Goal: Task Accomplishment & Management: Complete application form

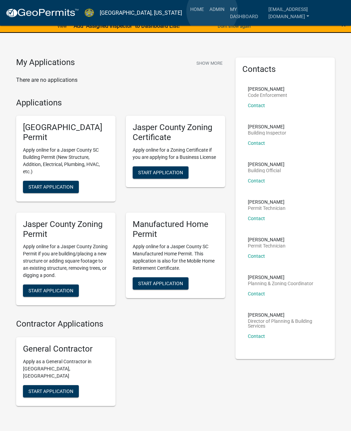
click at [212, 12] on link "Admin" at bounding box center [216, 9] width 21 height 13
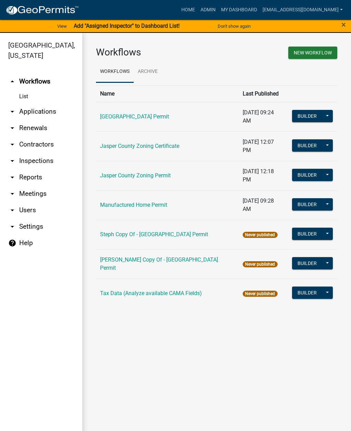
click at [46, 115] on link "arrow_drop_down Applications" at bounding box center [41, 111] width 82 height 16
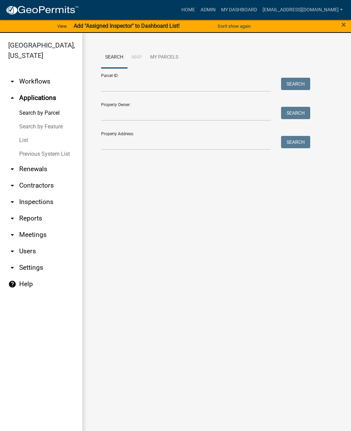
click at [27, 141] on link "List" at bounding box center [41, 140] width 82 height 14
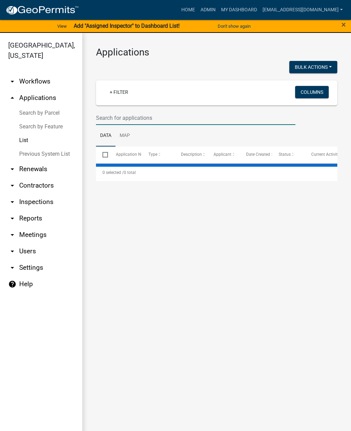
click at [158, 119] on input "text" at bounding box center [195, 118] width 199 height 14
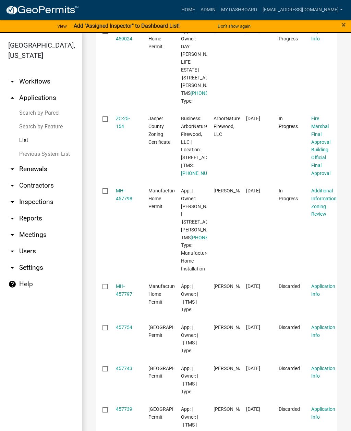
scroll to position [239, 0]
type input "77"
click at [124, 129] on link "ZC-25-154" at bounding box center [123, 122] width 14 height 13
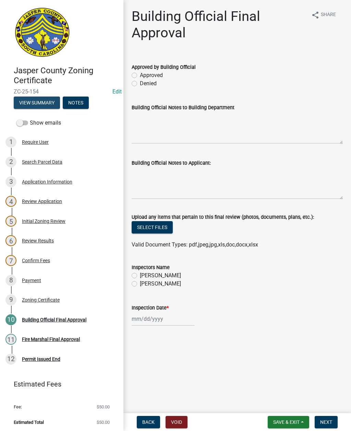
click at [25, 104] on button "View Summary" at bounding box center [37, 103] width 46 height 12
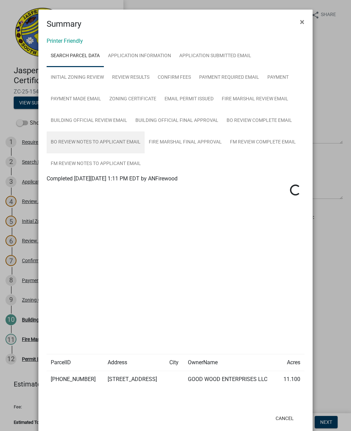
click at [114, 141] on link "BO Review Notes to Applicant Email" at bounding box center [96, 142] width 98 height 22
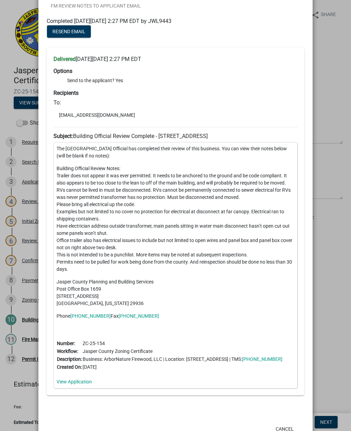
scroll to position [156, 0]
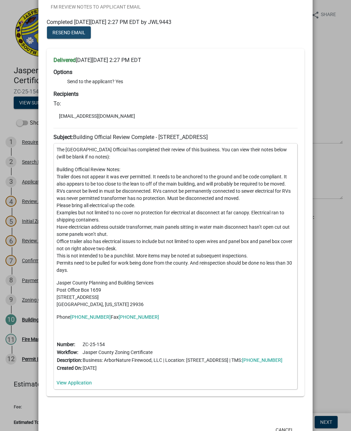
click at [62, 33] on span "Resend Email" at bounding box center [68, 32] width 33 height 5
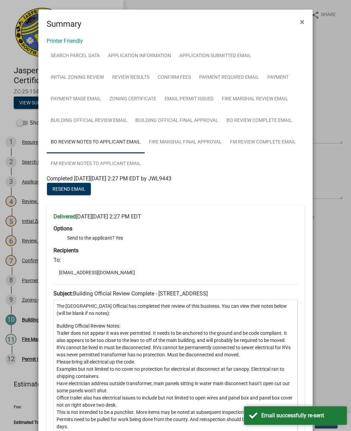
scroll to position [0, 0]
click at [304, 21] on span "×" at bounding box center [302, 22] width 4 height 10
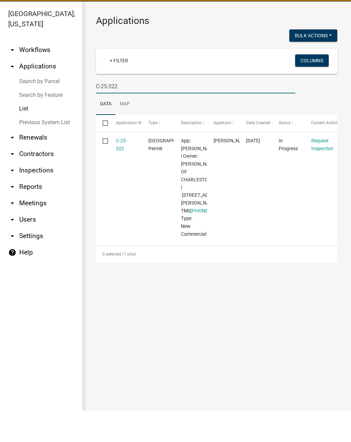
type input "C-25-322"
click at [125, 169] on link "C-25-322" at bounding box center [121, 175] width 11 height 13
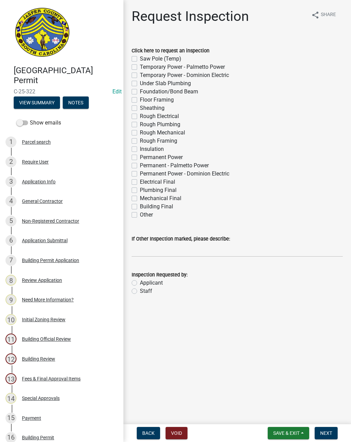
click at [140, 182] on label "Electrical Final" at bounding box center [157, 182] width 35 height 8
click at [140, 182] on input "Electrical Final" at bounding box center [142, 180] width 4 height 4
checkbox input "true"
checkbox input "false"
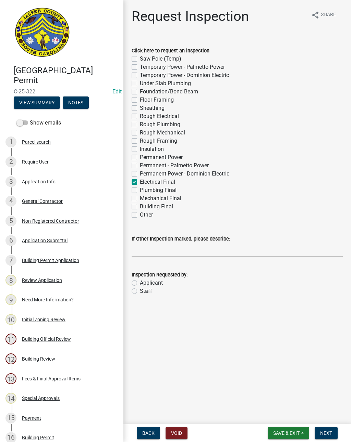
checkbox input "false"
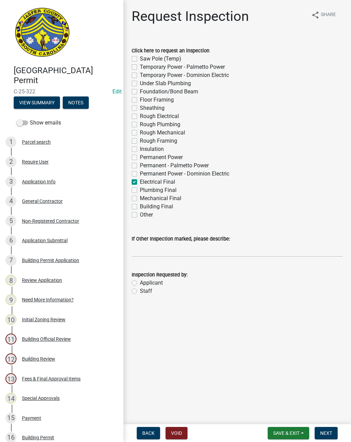
checkbox input "false"
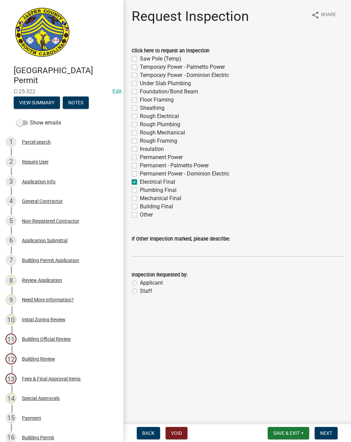
checkbox input "false"
checkbox input "true"
checkbox input "false"
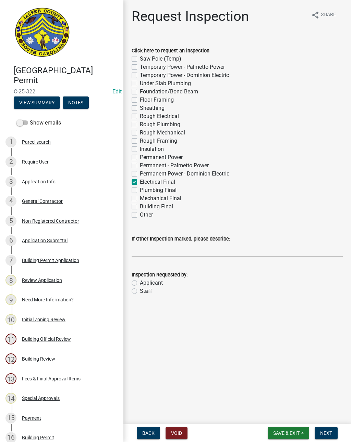
checkbox input "false"
click at [140, 191] on label "Plumbing Final" at bounding box center [158, 190] width 37 height 8
click at [140, 191] on input "Plumbing Final" at bounding box center [142, 188] width 4 height 4
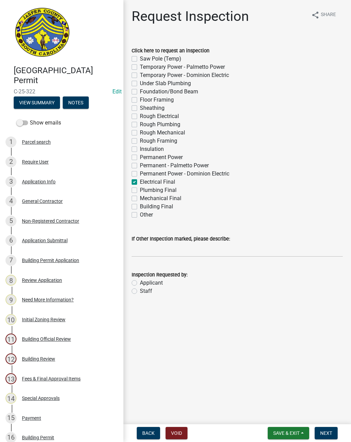
checkbox input "true"
checkbox input "false"
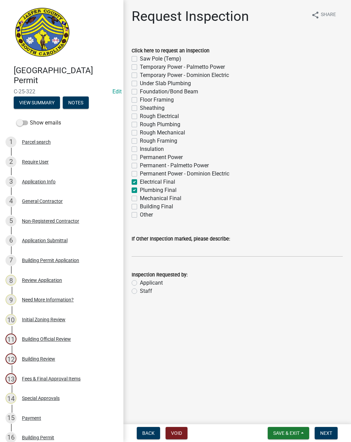
checkbox input "false"
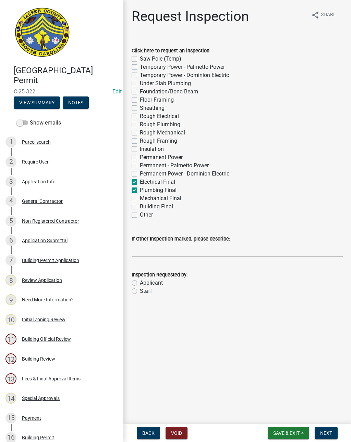
checkbox input "false"
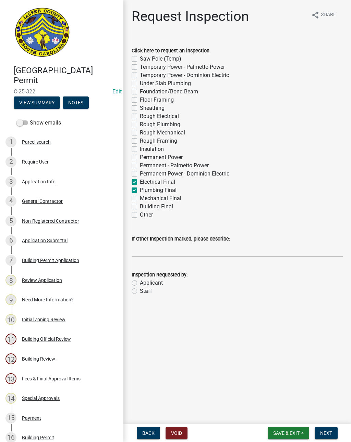
checkbox input "false"
checkbox input "true"
checkbox input "false"
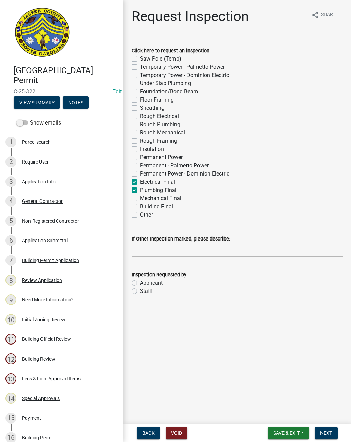
checkbox input "false"
click at [140, 200] on label "Mechanical Final" at bounding box center [160, 198] width 41 height 8
click at [140, 199] on input "Mechanical Final" at bounding box center [142, 196] width 4 height 4
checkbox input "true"
checkbox input "false"
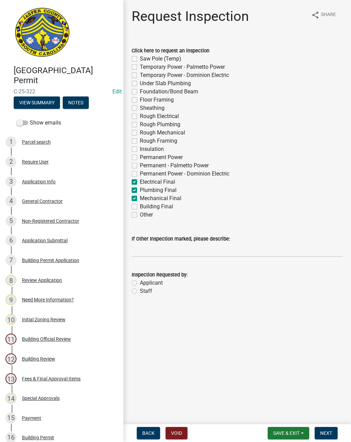
checkbox input "false"
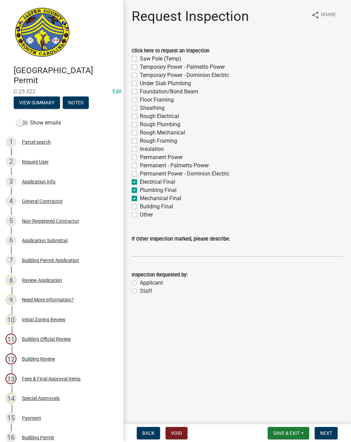
checkbox input "false"
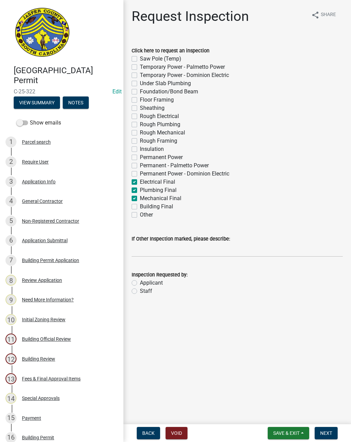
checkbox input "false"
checkbox input "true"
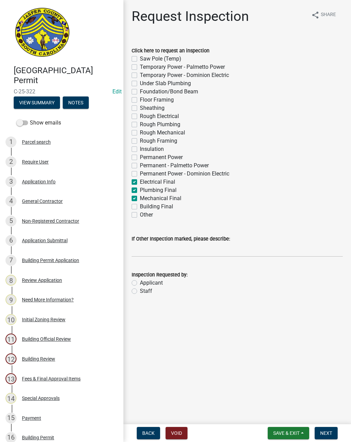
checkbox input "true"
checkbox input "false"
click at [140, 208] on label "Building Final" at bounding box center [156, 207] width 33 height 8
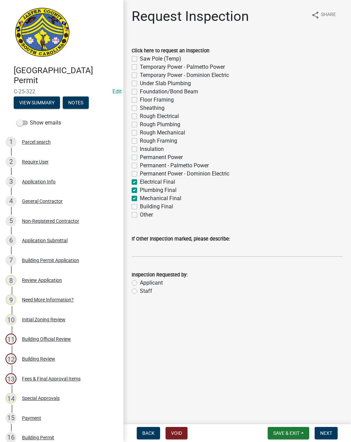
click at [140, 207] on input "Building Final" at bounding box center [142, 205] width 4 height 4
checkbox input "true"
checkbox input "false"
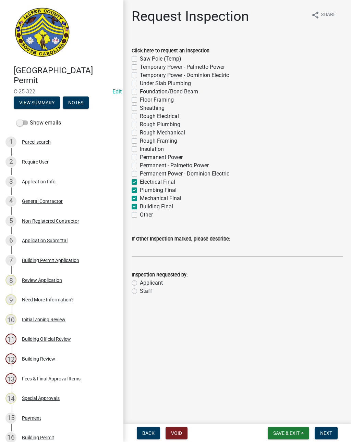
checkbox input "false"
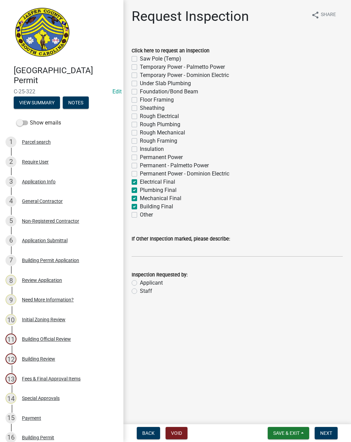
checkbox input "false"
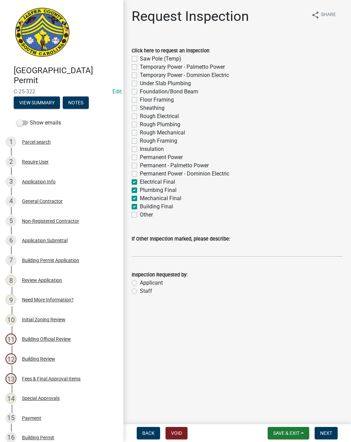
checkbox input "false"
checkbox input "true"
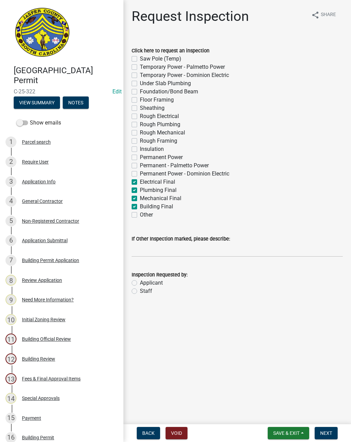
checkbox input "true"
checkbox input "false"
click at [138, 282] on div "Applicant" at bounding box center [236, 283] width 211 height 8
click at [175, 249] on input "If Other Inspection marked, please describe:" at bounding box center [236, 250] width 211 height 14
click at [140, 281] on label "Applicant" at bounding box center [151, 283] width 23 height 8
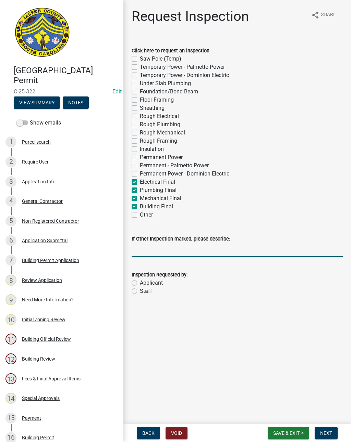
click at [140, 281] on input "Applicant" at bounding box center [142, 281] width 4 height 4
radio input "true"
click at [272, 248] on input "If Other Inspection marked, please describe:" at bounding box center [236, 250] width 211 height 14
type input "Do not put on tomorrow’s inspections"
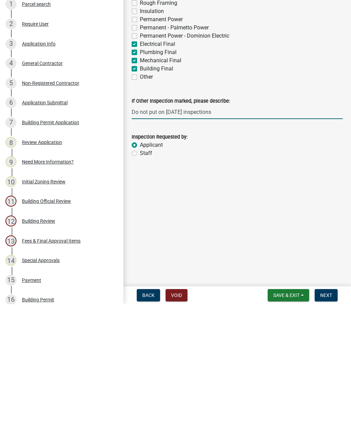
click at [330, 431] on span "Next" at bounding box center [326, 433] width 12 height 5
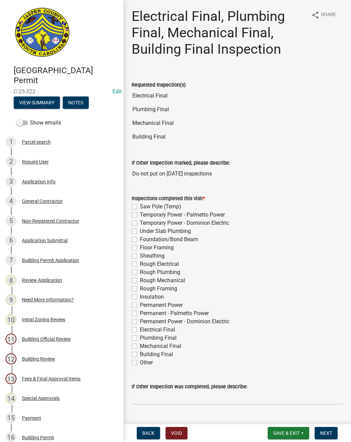
click at [140, 330] on label "Electrical Final" at bounding box center [157, 330] width 35 height 8
click at [140, 330] on input "Electrical Final" at bounding box center [142, 328] width 4 height 4
checkbox input "true"
checkbox input "false"
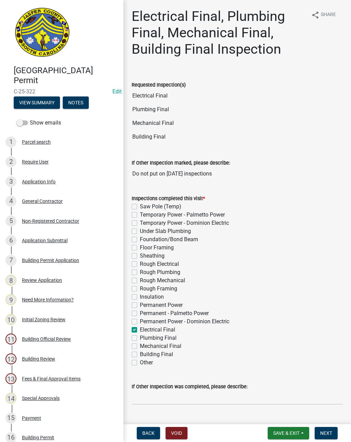
checkbox input "false"
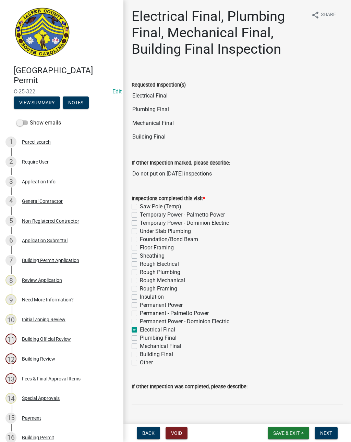
checkbox input "false"
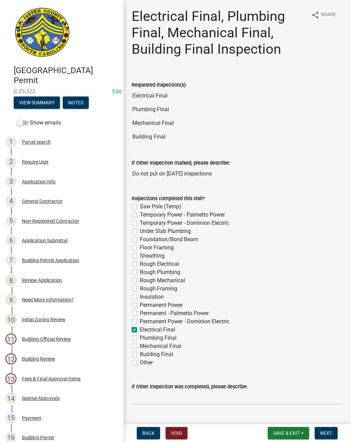
checkbox input "false"
checkbox input "true"
checkbox input "false"
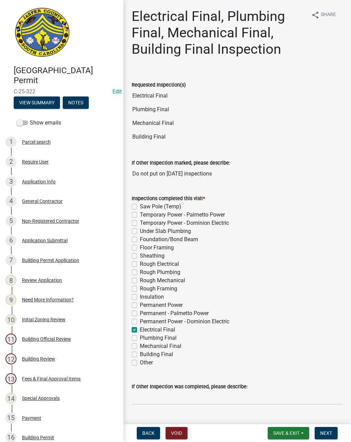
checkbox input "false"
click at [140, 339] on label "Plumbing Final" at bounding box center [158, 338] width 37 height 8
click at [140, 339] on input "Plumbing Final" at bounding box center [142, 336] width 4 height 4
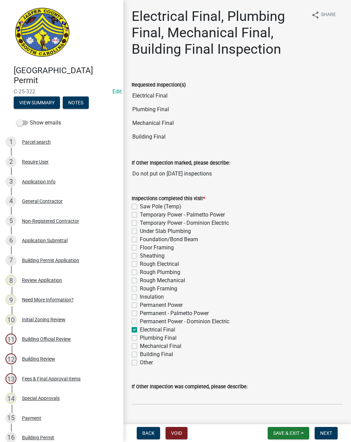
checkbox input "true"
checkbox input "false"
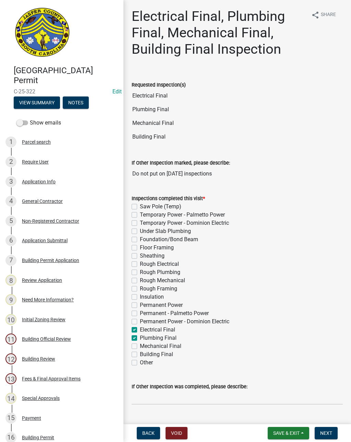
checkbox input "false"
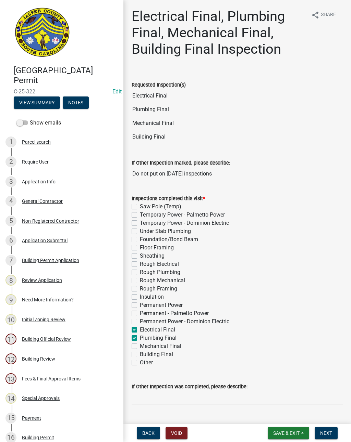
checkbox input "false"
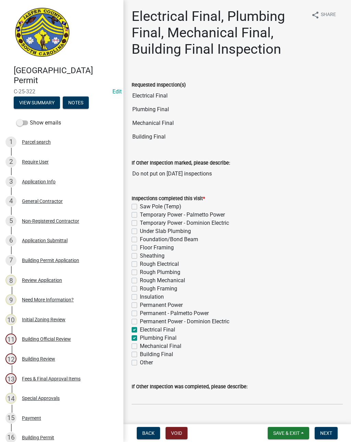
checkbox input "false"
checkbox input "true"
checkbox input "false"
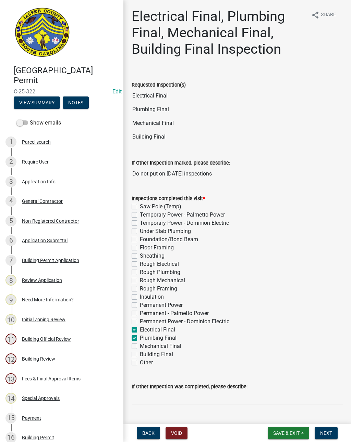
checkbox input "false"
click at [140, 347] on label "Mechanical Final" at bounding box center [160, 346] width 41 height 8
click at [140, 347] on input "Mechanical Final" at bounding box center [142, 344] width 4 height 4
checkbox input "true"
checkbox input "false"
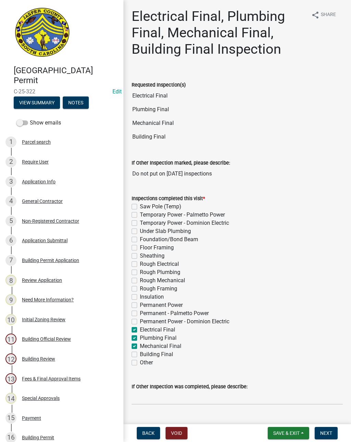
checkbox input "false"
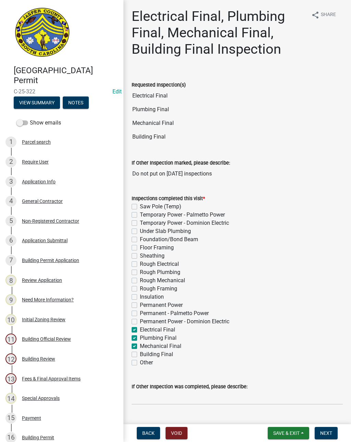
checkbox input "false"
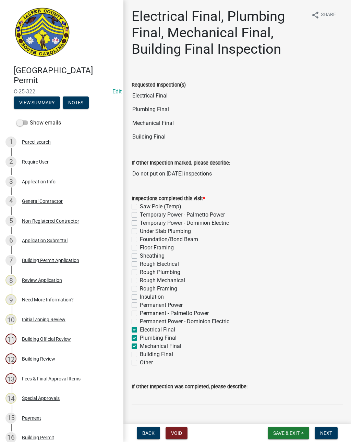
checkbox input "false"
checkbox input "true"
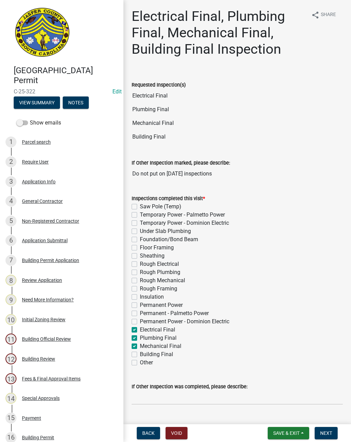
checkbox input "true"
checkbox input "false"
click at [140, 348] on label "Mechanical Final" at bounding box center [160, 346] width 41 height 8
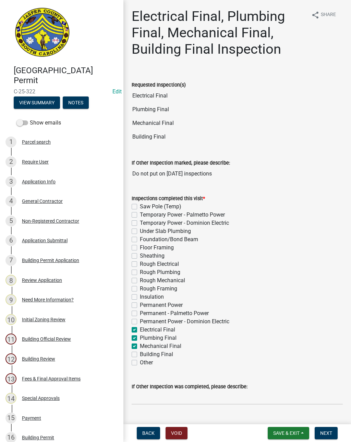
click at [140, 347] on input "Mechanical Final" at bounding box center [142, 344] width 4 height 4
checkbox input "false"
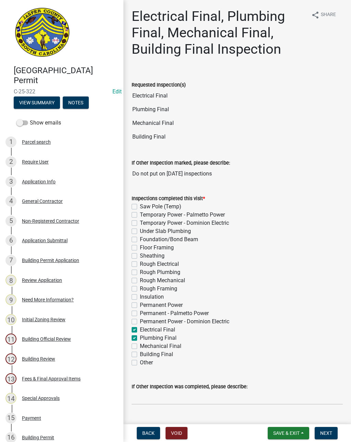
checkbox input "false"
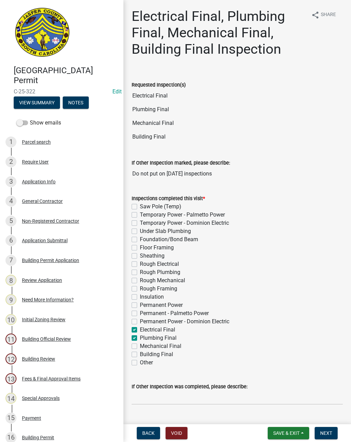
checkbox input "false"
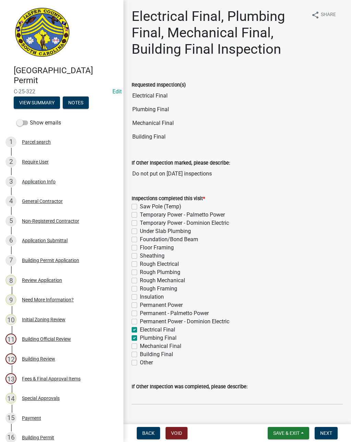
checkbox input "false"
checkbox input "true"
checkbox input "false"
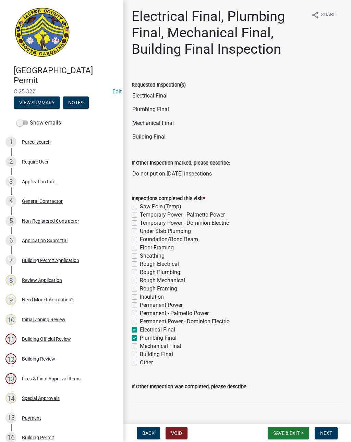
checkbox input "false"
click at [140, 346] on label "Mechanical Final" at bounding box center [160, 346] width 41 height 8
click at [140, 346] on input "Mechanical Final" at bounding box center [142, 344] width 4 height 4
checkbox input "true"
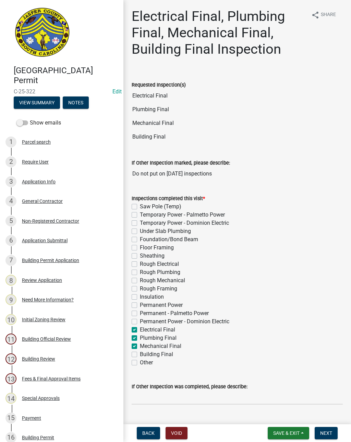
checkbox input "false"
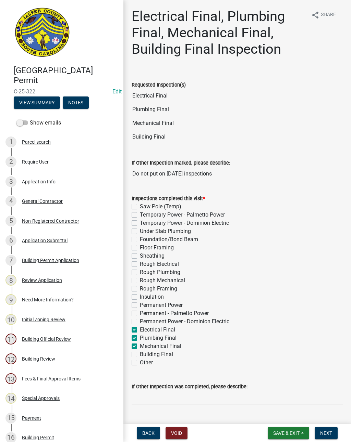
checkbox input "false"
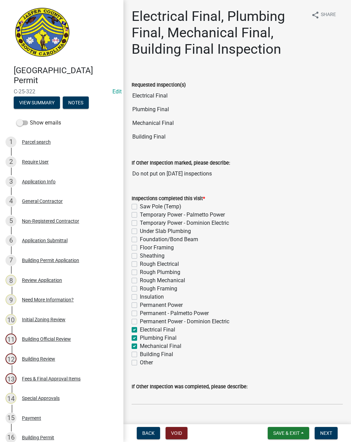
checkbox input "false"
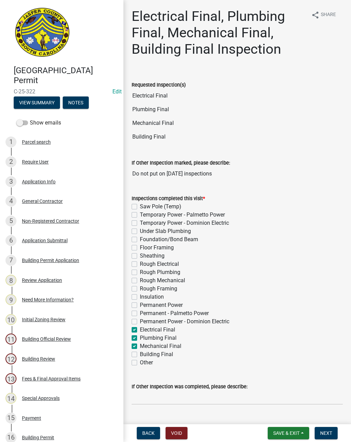
checkbox input "true"
checkbox input "false"
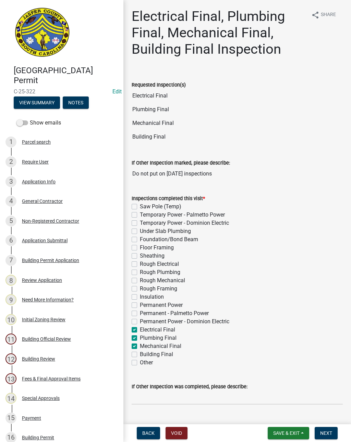
click at [140, 354] on label "Building Final" at bounding box center [156, 355] width 33 height 8
click at [140, 354] on input "Building Final" at bounding box center [142, 353] width 4 height 4
checkbox input "true"
checkbox input "false"
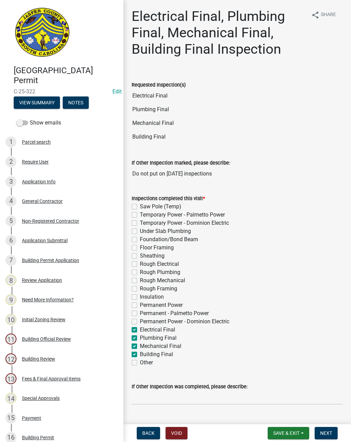
checkbox input "false"
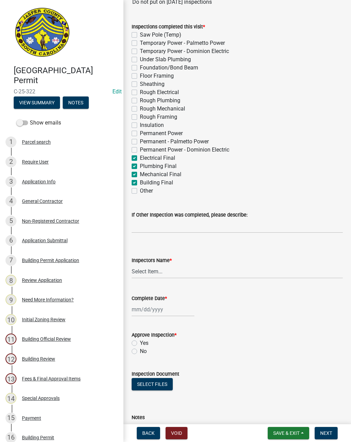
scroll to position [175, 0]
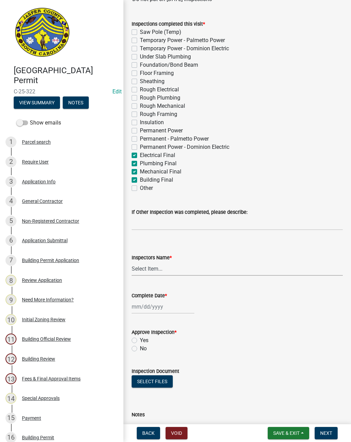
click at [191, 274] on select "Select Item... jcorwin@jaspercounty.gov (John Corwin ) rcampbell (Ryan Campbell)" at bounding box center [236, 269] width 211 height 14
click at [148, 309] on div at bounding box center [162, 307] width 63 height 14
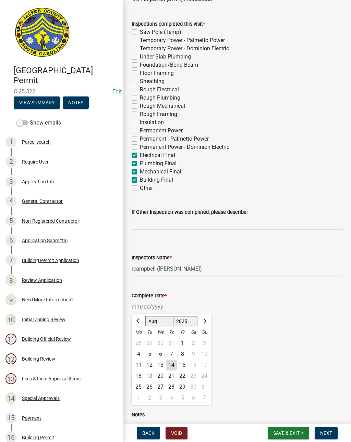
click at [171, 365] on div "14" at bounding box center [171, 365] width 11 height 11
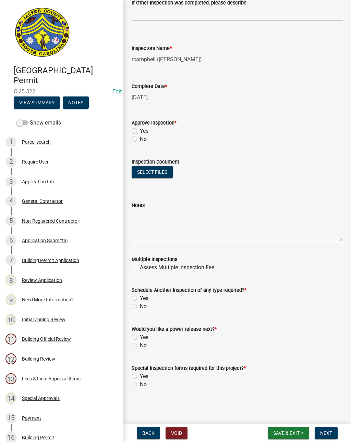
scroll to position [384, 0]
click at [140, 347] on label "No" at bounding box center [143, 346] width 7 height 8
click at [140, 346] on input "No" at bounding box center [142, 344] width 4 height 4
click at [140, 385] on label "No" at bounding box center [143, 385] width 7 height 8
click at [140, 385] on input "No" at bounding box center [142, 383] width 4 height 4
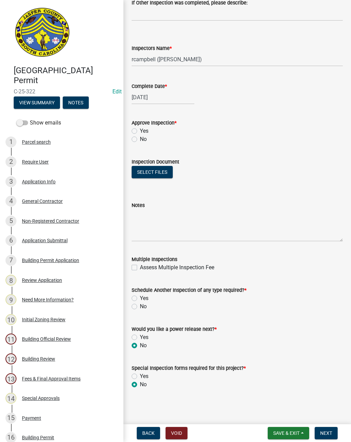
click at [292, 431] on span "Save & Exit" at bounding box center [286, 433] width 26 height 5
click at [284, 395] on button "Save" at bounding box center [281, 399] width 55 height 16
click at [5, 125] on div "Show emails" at bounding box center [61, 123] width 123 height 14
click at [140, 308] on label "No" at bounding box center [143, 307] width 7 height 8
click at [140, 307] on input "No" at bounding box center [142, 305] width 4 height 4
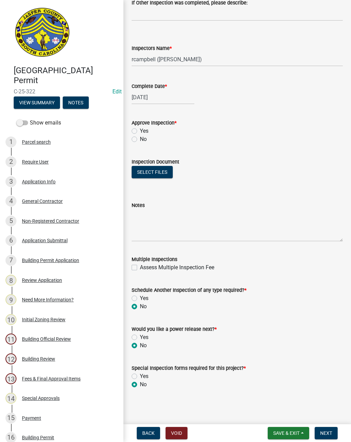
click at [131, 134] on div "Yes" at bounding box center [236, 131] width 211 height 8
click at [140, 131] on label "Yes" at bounding box center [144, 131] width 9 height 8
click at [140, 131] on input "Yes" at bounding box center [142, 129] width 4 height 4
click at [153, 216] on textarea "Notes" at bounding box center [236, 225] width 211 height 32
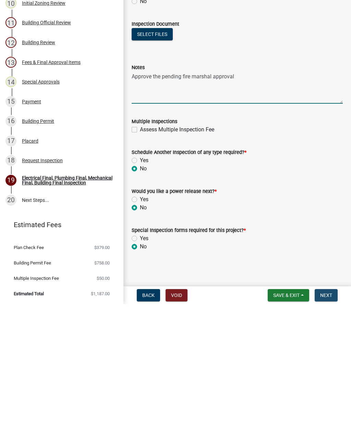
click at [332, 427] on button "Next" at bounding box center [325, 433] width 23 height 12
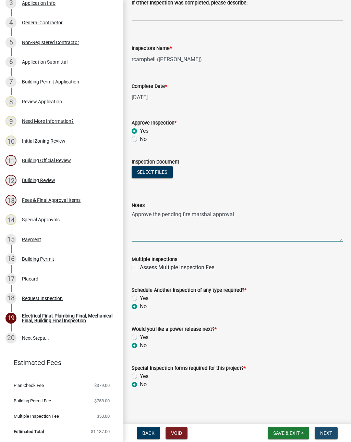
scroll to position [0, 0]
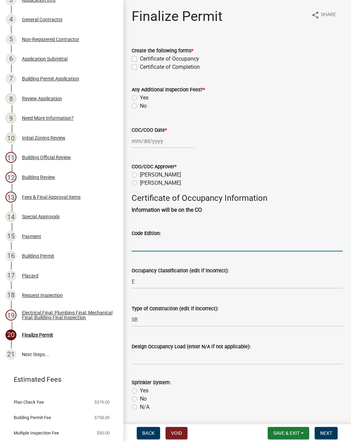
click at [141, 241] on input "Code Edition:" at bounding box center [236, 245] width 211 height 14
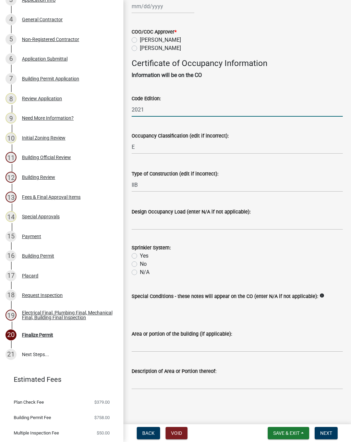
scroll to position [143, 0]
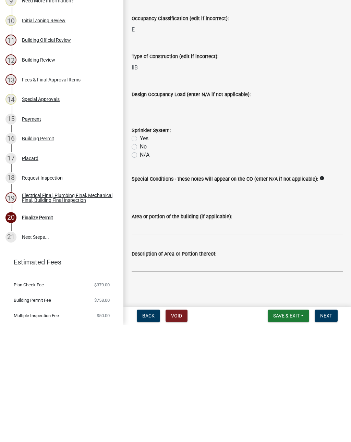
click at [140, 268] on label "N/A" at bounding box center [145, 272] width 10 height 8
click at [140, 268] on input "N/A" at bounding box center [142, 270] width 4 height 4
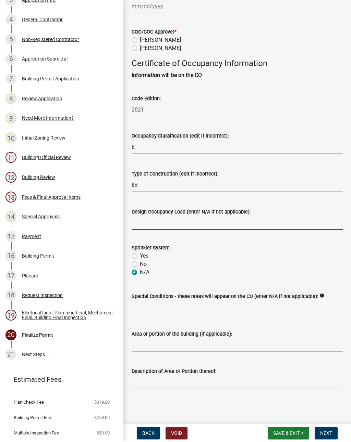
click at [139, 216] on input "Design Occupancy Load (enter N/A if not applicable):" at bounding box center [236, 223] width 211 height 14
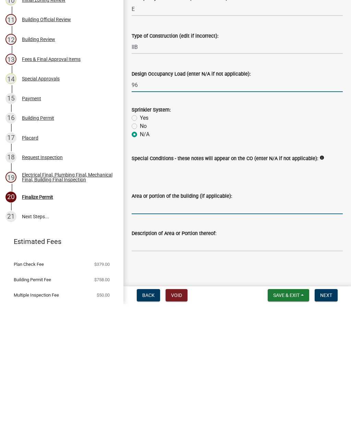
click at [140, 338] on input "Area or portion of the building (if applicable):" at bounding box center [236, 345] width 211 height 14
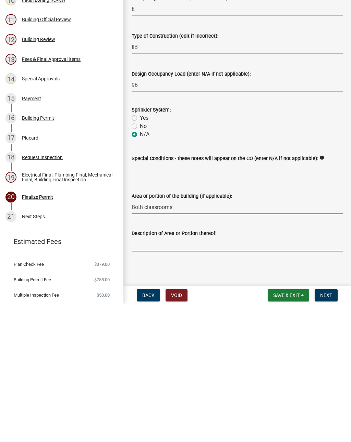
click at [139, 375] on input "Description of Area or Portion thereof:" at bounding box center [236, 382] width 211 height 14
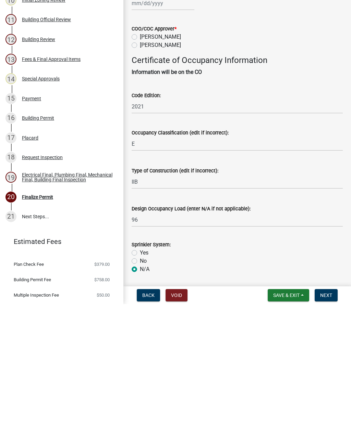
scroll to position [0, 0]
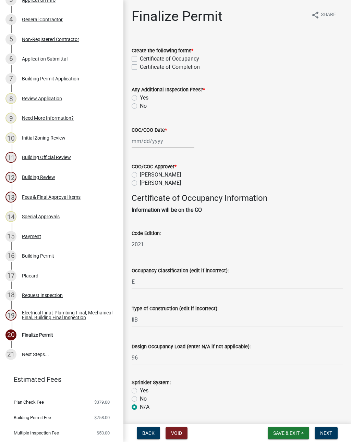
click at [140, 185] on label "[PERSON_NAME]" at bounding box center [160, 183] width 41 height 8
click at [140, 183] on input "[PERSON_NAME]" at bounding box center [142, 181] width 4 height 4
click at [140, 58] on label "Certificate of Occupancy" at bounding box center [169, 59] width 59 height 8
click at [140, 58] on input "Certificate of Occupancy" at bounding box center [142, 57] width 4 height 4
click at [140, 107] on label "No" at bounding box center [143, 106] width 7 height 8
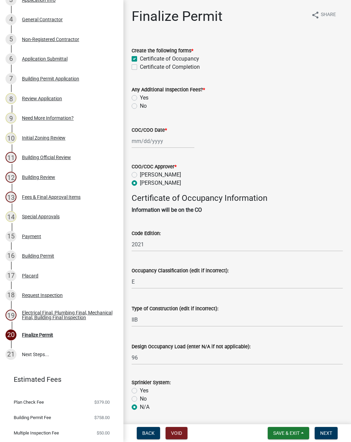
click at [140, 106] on input "No" at bounding box center [142, 104] width 4 height 4
click at [154, 145] on div at bounding box center [162, 141] width 63 height 14
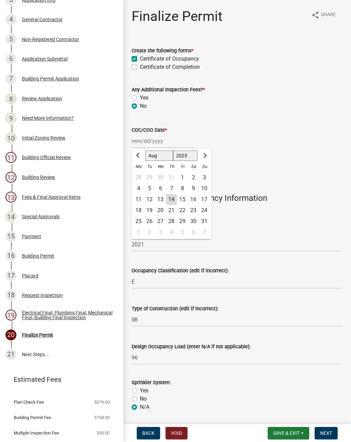
click at [174, 201] on div "14" at bounding box center [171, 199] width 11 height 11
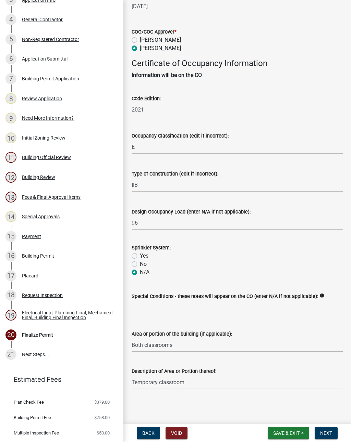
scroll to position [143, 0]
click at [290, 430] on button "Save & Exit" at bounding box center [287, 433] width 41 height 12
click at [275, 398] on button "Save" at bounding box center [281, 399] width 55 height 16
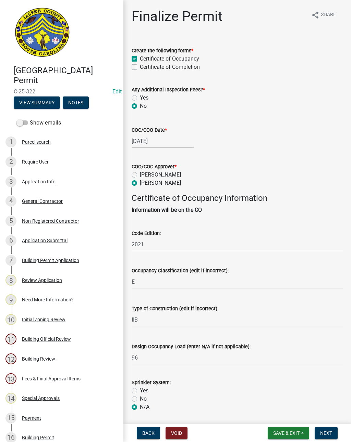
scroll to position [0, 0]
click at [80, 104] on button "Notes" at bounding box center [76, 103] width 26 height 12
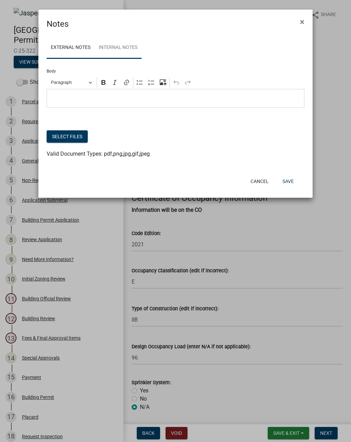
click at [114, 50] on link "Internal Notes" at bounding box center [117, 48] width 47 height 22
click at [56, 93] on div "Editor editing area: main. Press ⌥0 for help." at bounding box center [175, 98] width 257 height 19
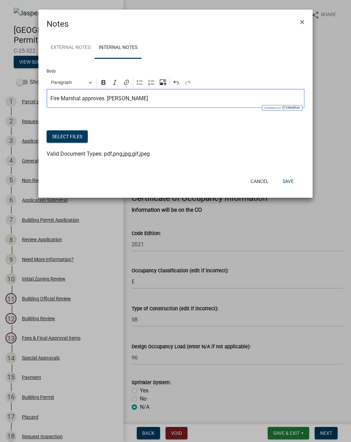
click at [288, 178] on button "Save" at bounding box center [288, 181] width 22 height 12
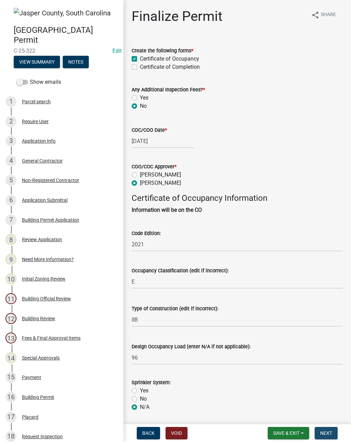
click at [328, 430] on button "Next" at bounding box center [325, 433] width 23 height 12
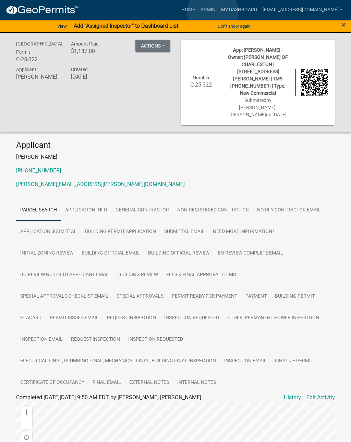
click at [213, 13] on link "Admin" at bounding box center [208, 9] width 21 height 13
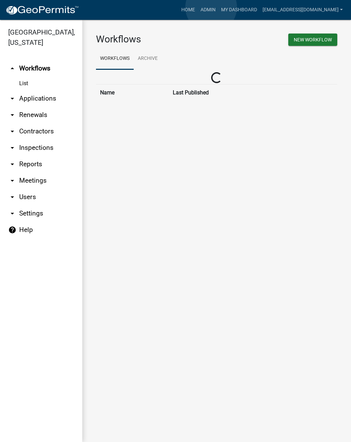
click at [211, 8] on link "Admin" at bounding box center [208, 9] width 21 height 13
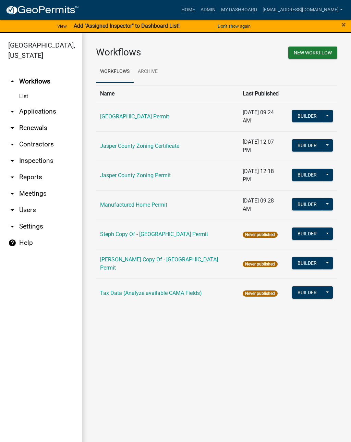
click at [43, 106] on link "arrow_drop_down Applications" at bounding box center [41, 111] width 82 height 16
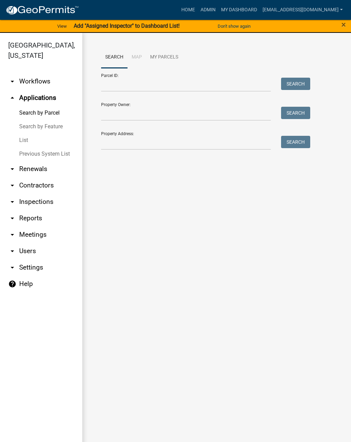
click at [22, 138] on link "List" at bounding box center [41, 140] width 82 height 14
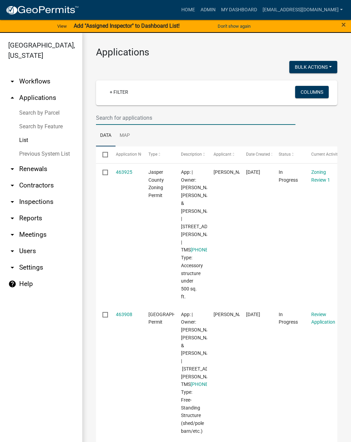
click at [161, 116] on input "text" at bounding box center [195, 118] width 199 height 14
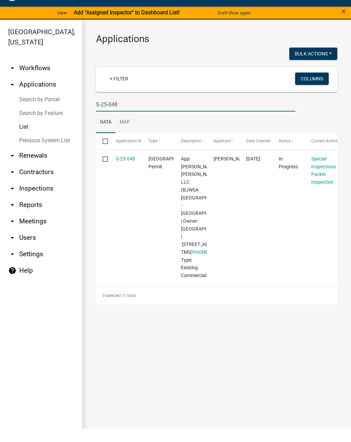
click at [128, 169] on link "S-25-048" at bounding box center [125, 171] width 19 height 5
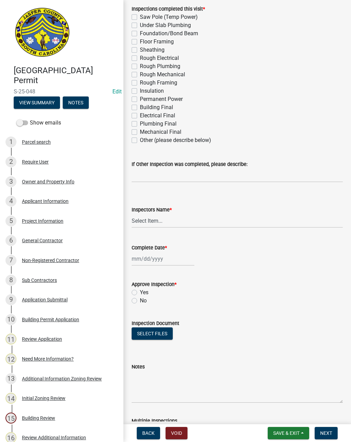
scroll to position [122, 0]
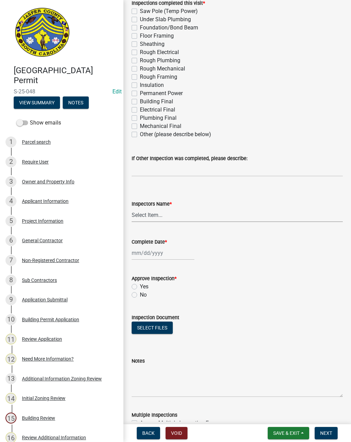
click at [146, 211] on select "Select Item... jcorwin@jaspercounty.gov (John Corwin ) rcampbell (Ryan Campbell)" at bounding box center [236, 215] width 211 height 14
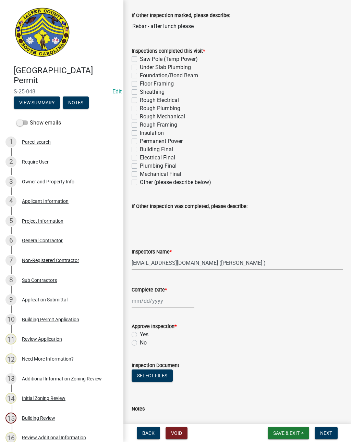
scroll to position [68, 0]
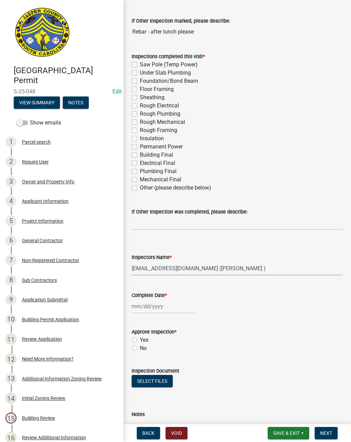
click at [140, 190] on label "Other (please describe below)" at bounding box center [175, 188] width 71 height 8
click at [140, 188] on input "Other (please describe below)" at bounding box center [142, 186] width 4 height 4
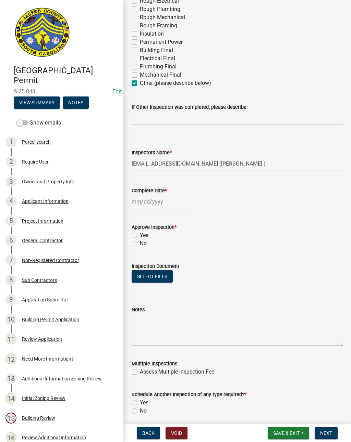
scroll to position [174, 0]
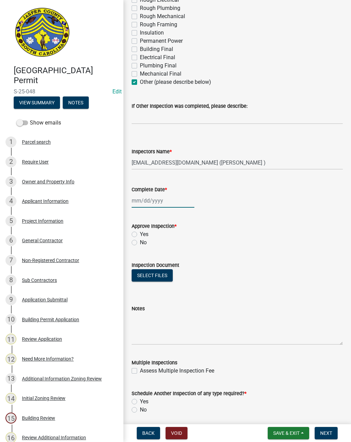
click at [153, 207] on div at bounding box center [162, 201] width 63 height 14
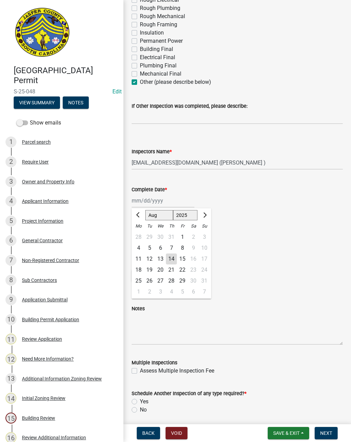
click at [174, 258] on div "14" at bounding box center [171, 259] width 11 height 11
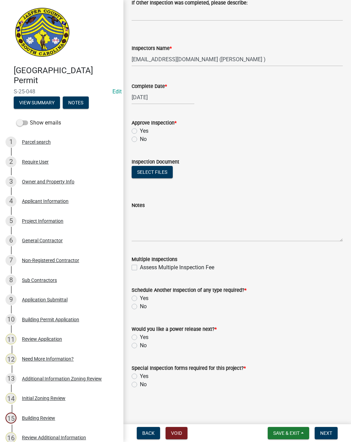
scroll to position [277, 0]
click at [140, 297] on label "Yes" at bounding box center [144, 298] width 9 height 8
click at [140, 297] on input "Yes" at bounding box center [142, 296] width 4 height 4
click at [140, 347] on label "No" at bounding box center [143, 346] width 7 height 8
click at [140, 346] on input "No" at bounding box center [142, 344] width 4 height 4
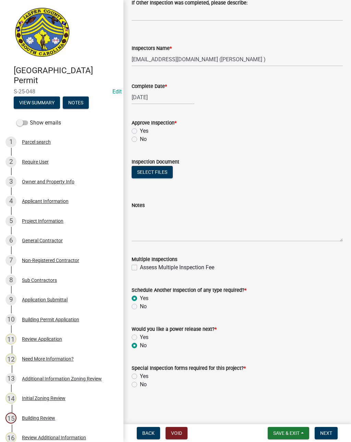
click at [133, 389] on div "No" at bounding box center [236, 385] width 211 height 8
click at [140, 386] on label "No" at bounding box center [143, 385] width 7 height 8
click at [140, 385] on input "No" at bounding box center [142, 383] width 4 height 4
click at [140, 131] on label "Yes" at bounding box center [144, 131] width 9 height 8
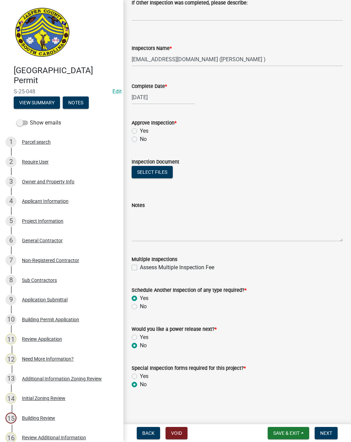
click at [140, 131] on input "Yes" at bounding box center [142, 129] width 4 height 4
click at [145, 169] on button "Select files" at bounding box center [151, 172] width 41 height 12
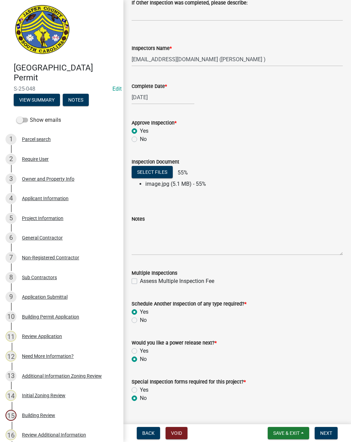
scroll to position [1, 0]
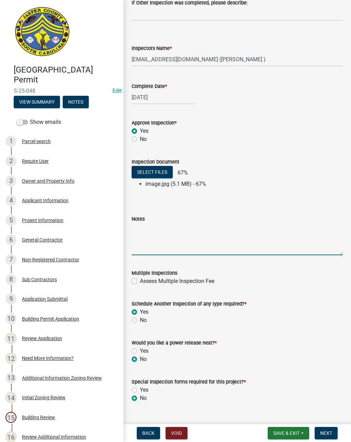
click at [177, 242] on textarea "Notes" at bounding box center [236, 239] width 211 height 32
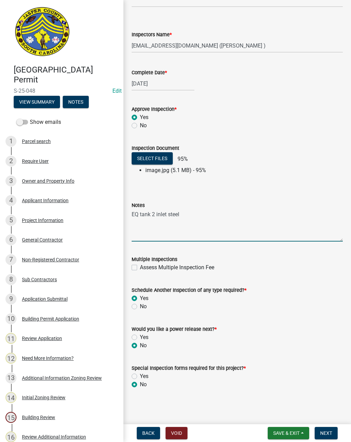
scroll to position [291, 0]
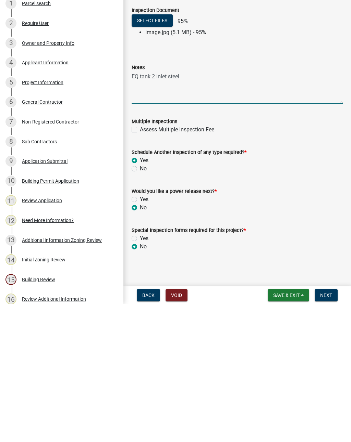
click at [339, 364] on div "Special Inspection forms required for this project? *" at bounding box center [236, 368] width 211 height 8
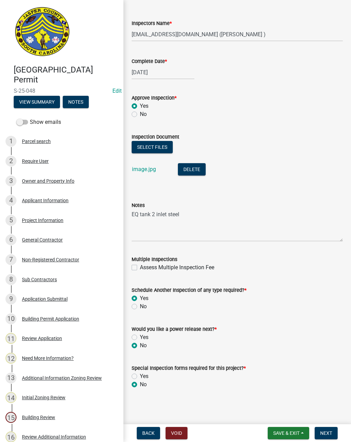
scroll to position [302, 0]
click at [329, 431] on span "Next" at bounding box center [326, 433] width 12 height 5
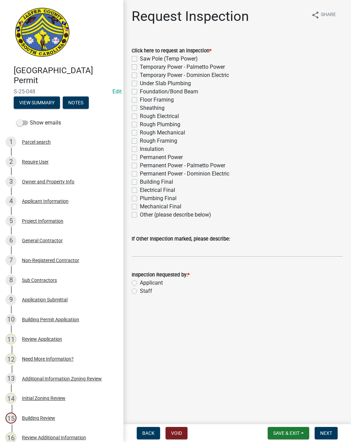
scroll to position [0, 0]
click at [292, 429] on button "Save & Exit" at bounding box center [287, 433] width 41 height 12
click at [284, 417] on button "Save & Exit" at bounding box center [281, 415] width 55 height 16
